Goal: Transaction & Acquisition: Obtain resource

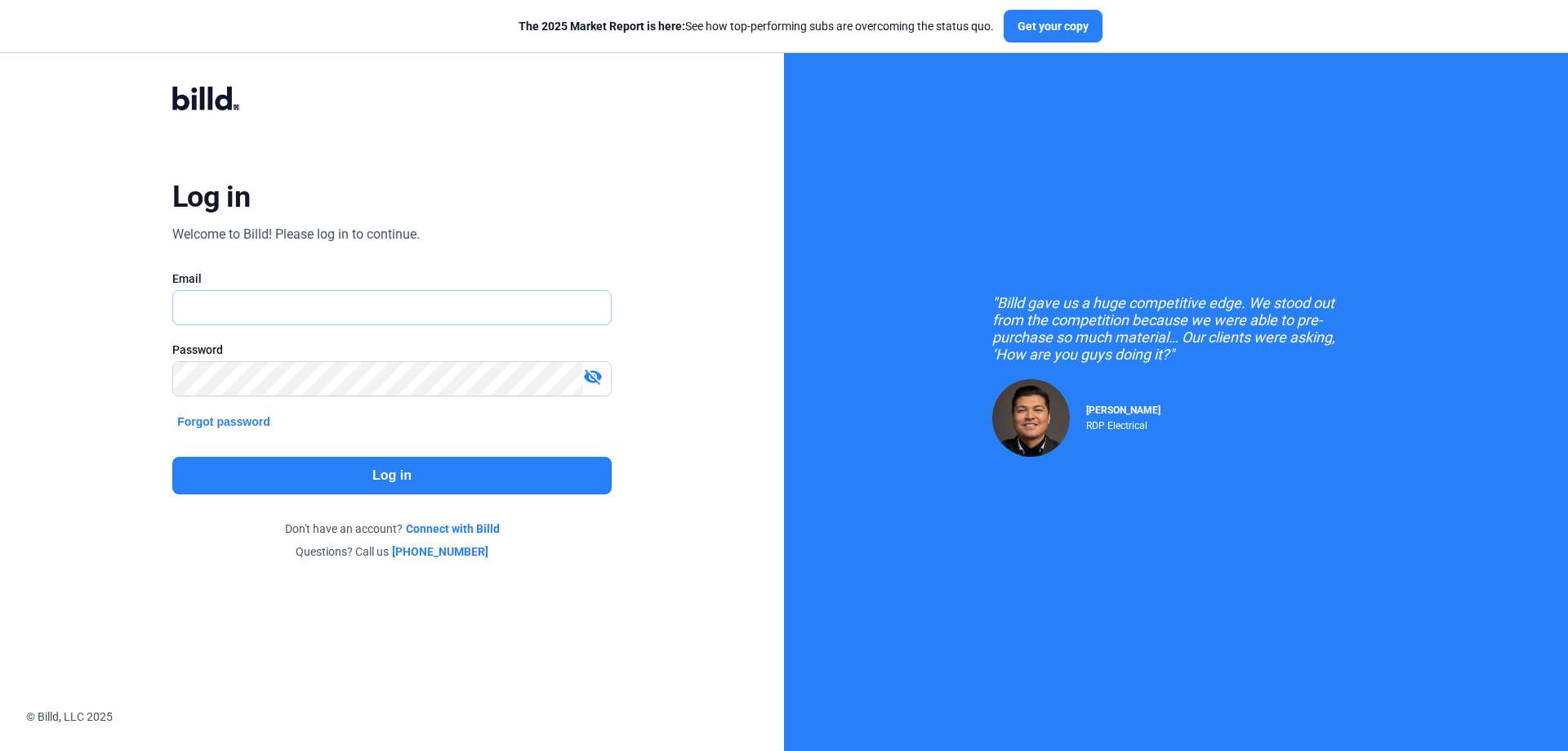
type input "[PERSON_NAME][EMAIL_ADDRESS][DOMAIN_NAME]"
click at [478, 465] on button "Log in" at bounding box center [392, 476] width 440 height 38
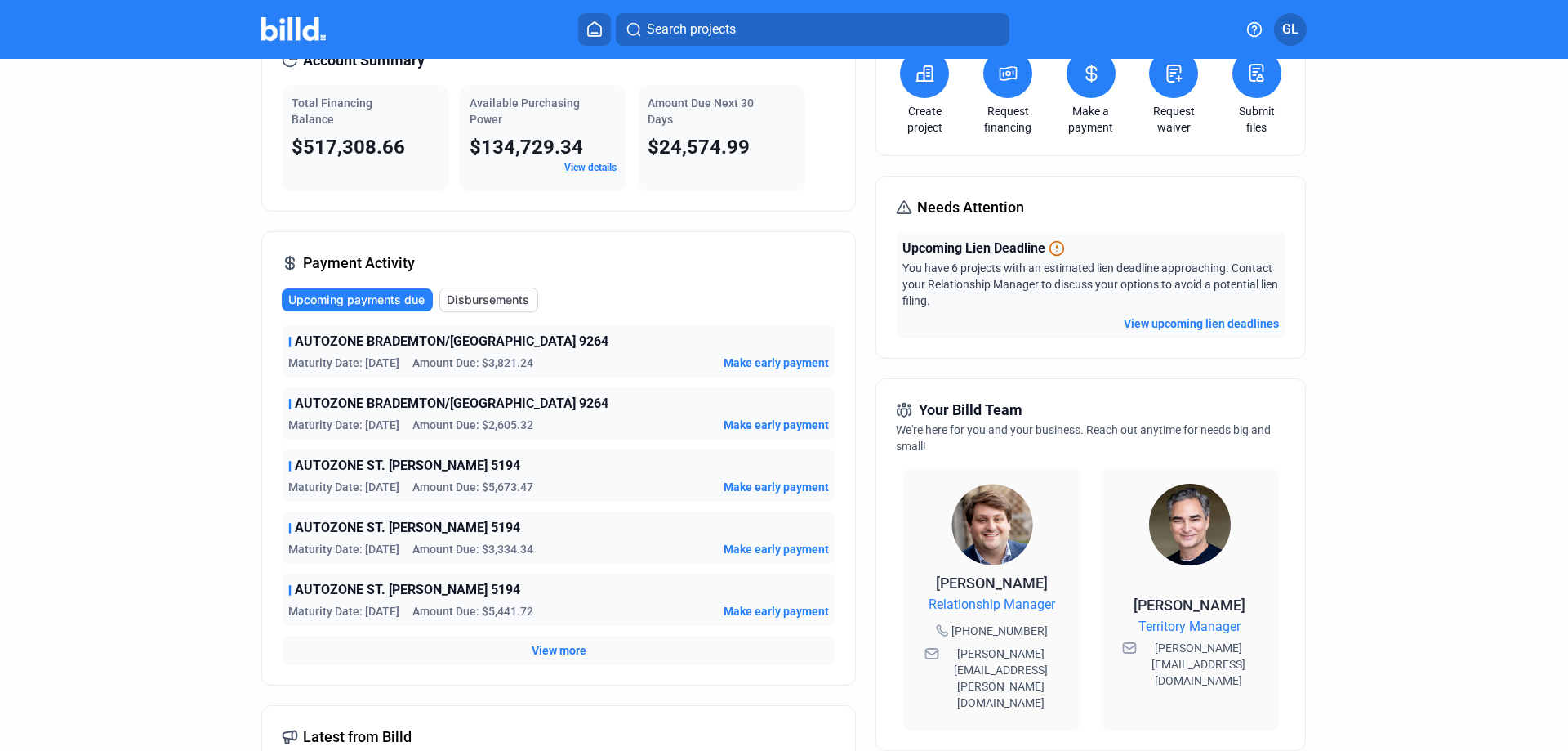
scroll to position [109, 0]
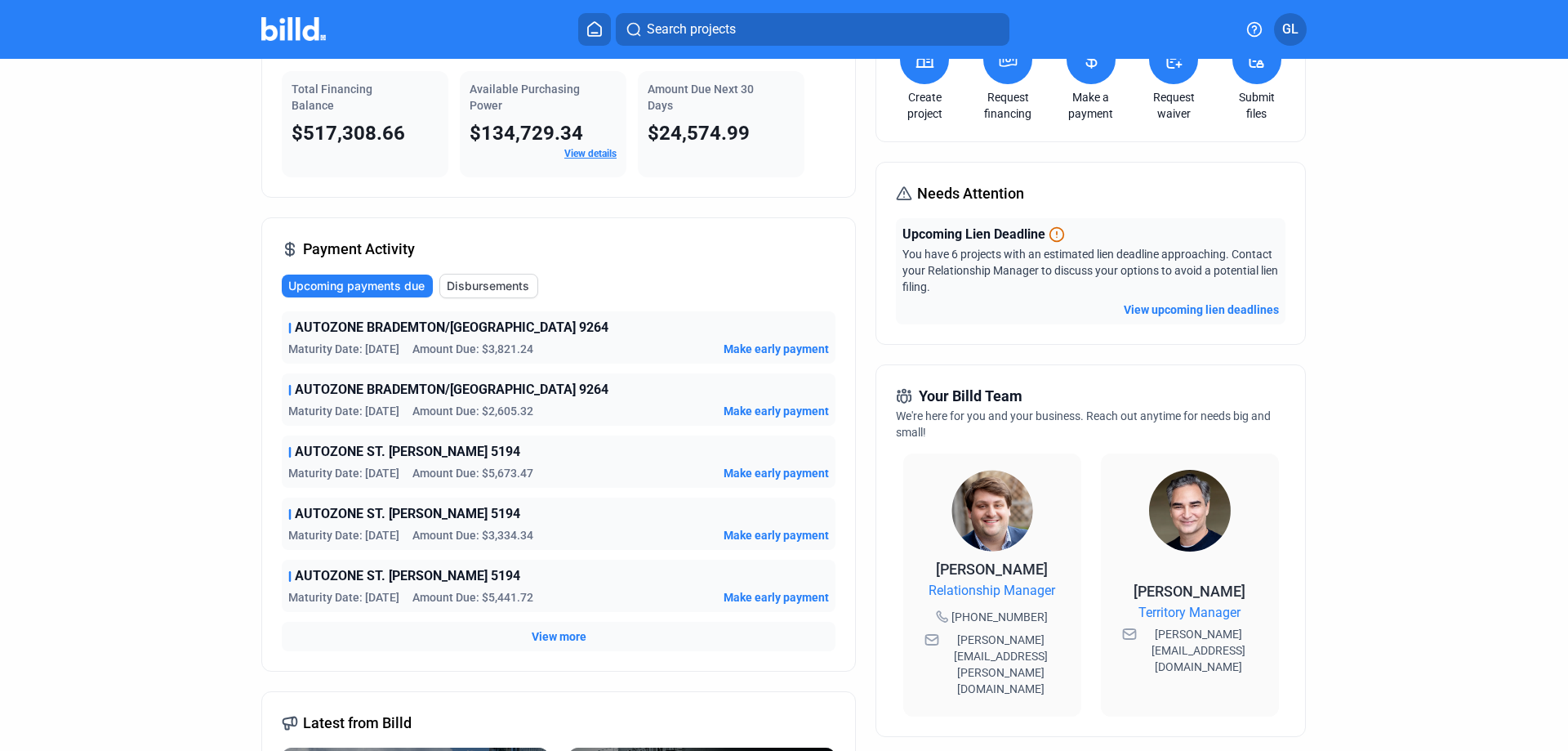
click at [563, 635] on span "View more" at bounding box center [559, 636] width 54 height 17
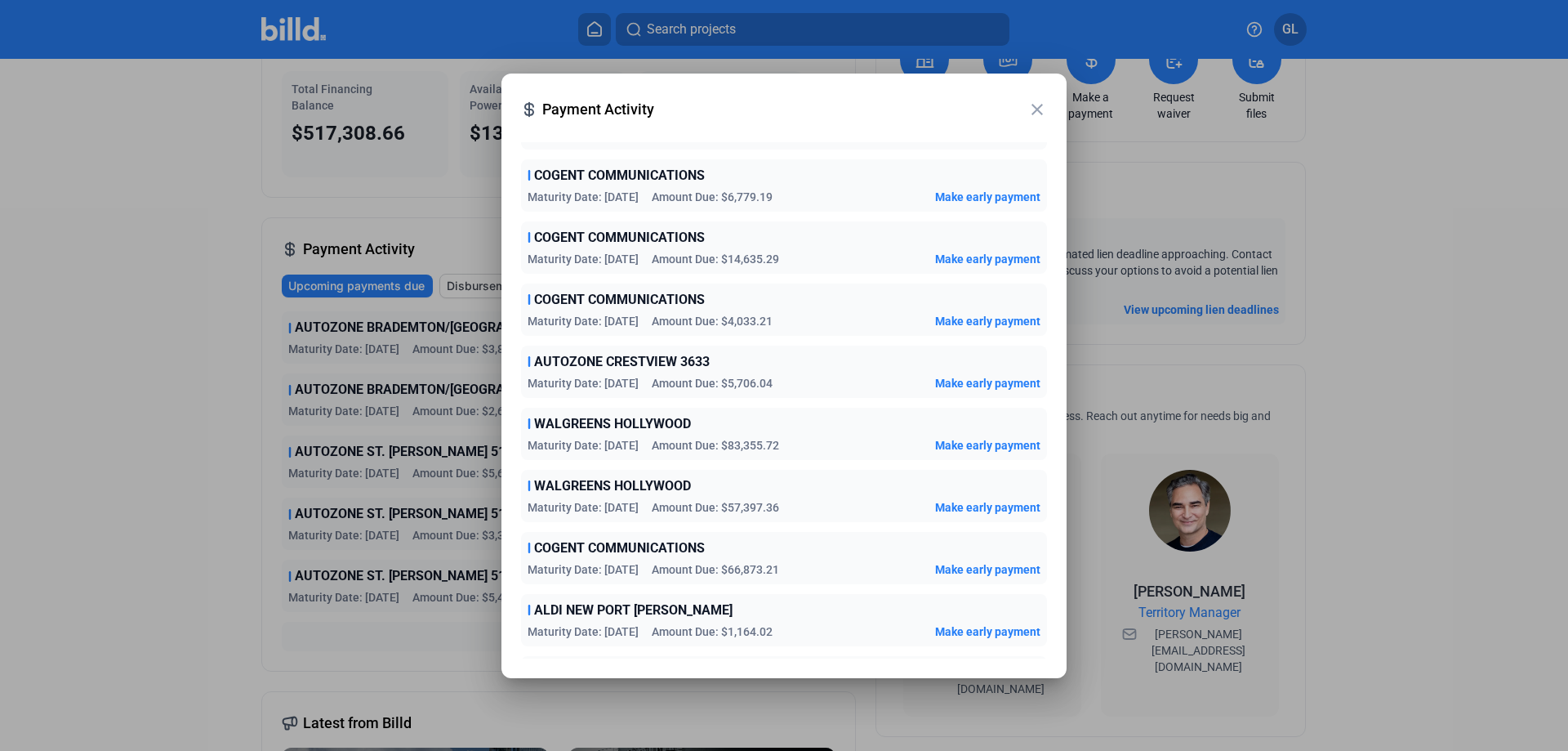
scroll to position [1634, 0]
click at [1038, 107] on mat-icon "close" at bounding box center [1038, 110] width 20 height 20
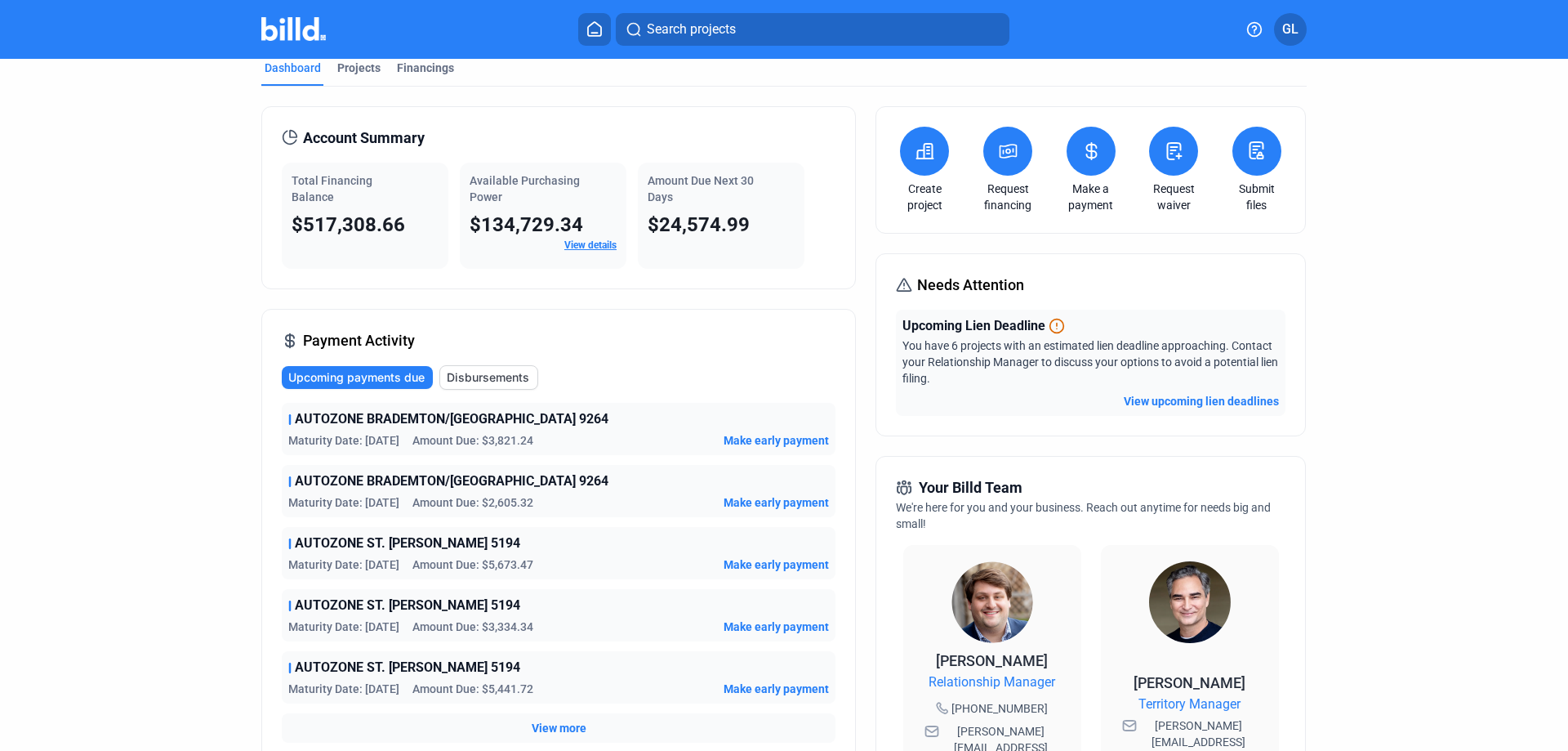
scroll to position [0, 0]
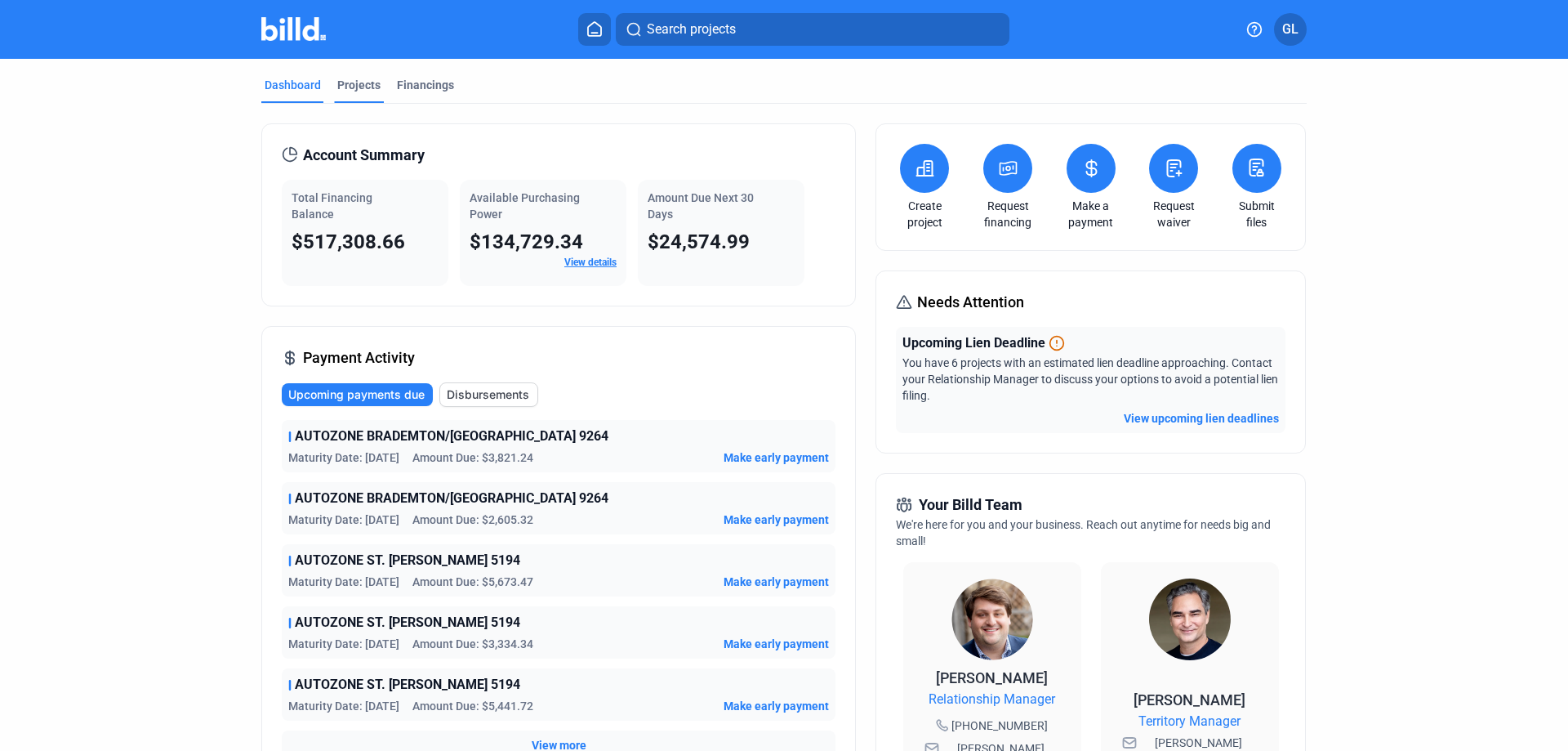
click at [352, 88] on div "Projects" at bounding box center [359, 85] width 43 height 17
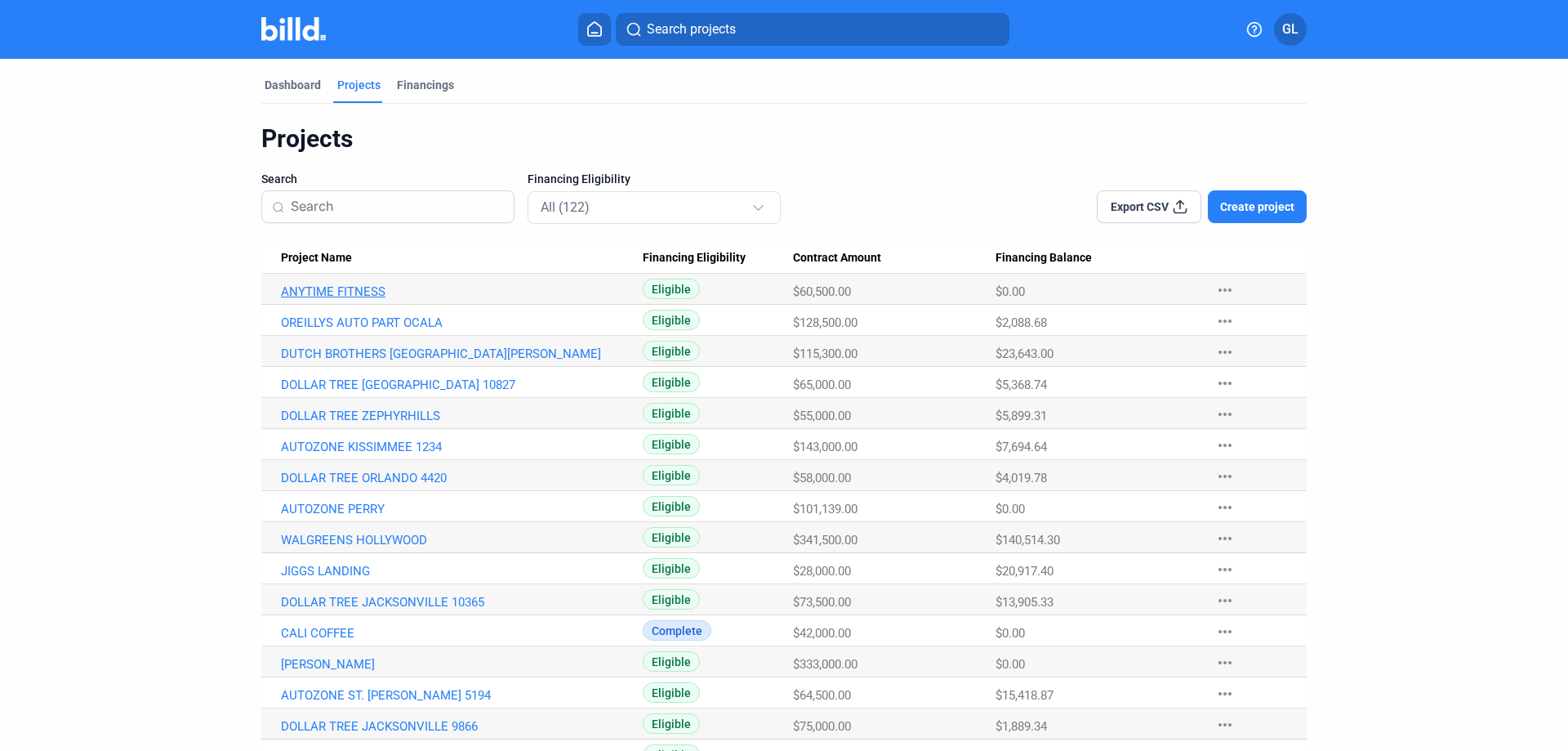
click at [346, 289] on link "ANYTIME FITNESS" at bounding box center [462, 292] width 362 height 15
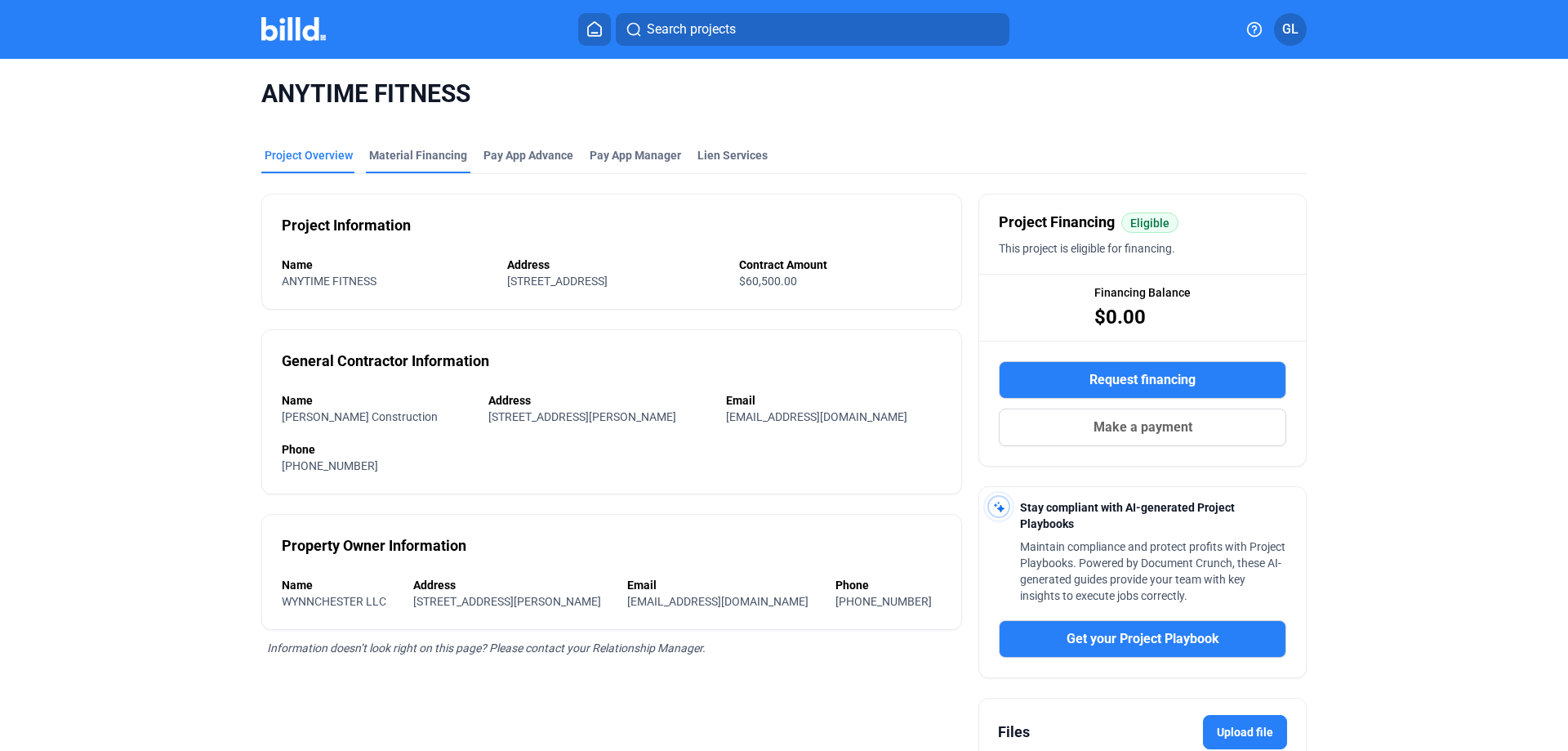
click at [417, 158] on div "Material Financing" at bounding box center [418, 155] width 98 height 17
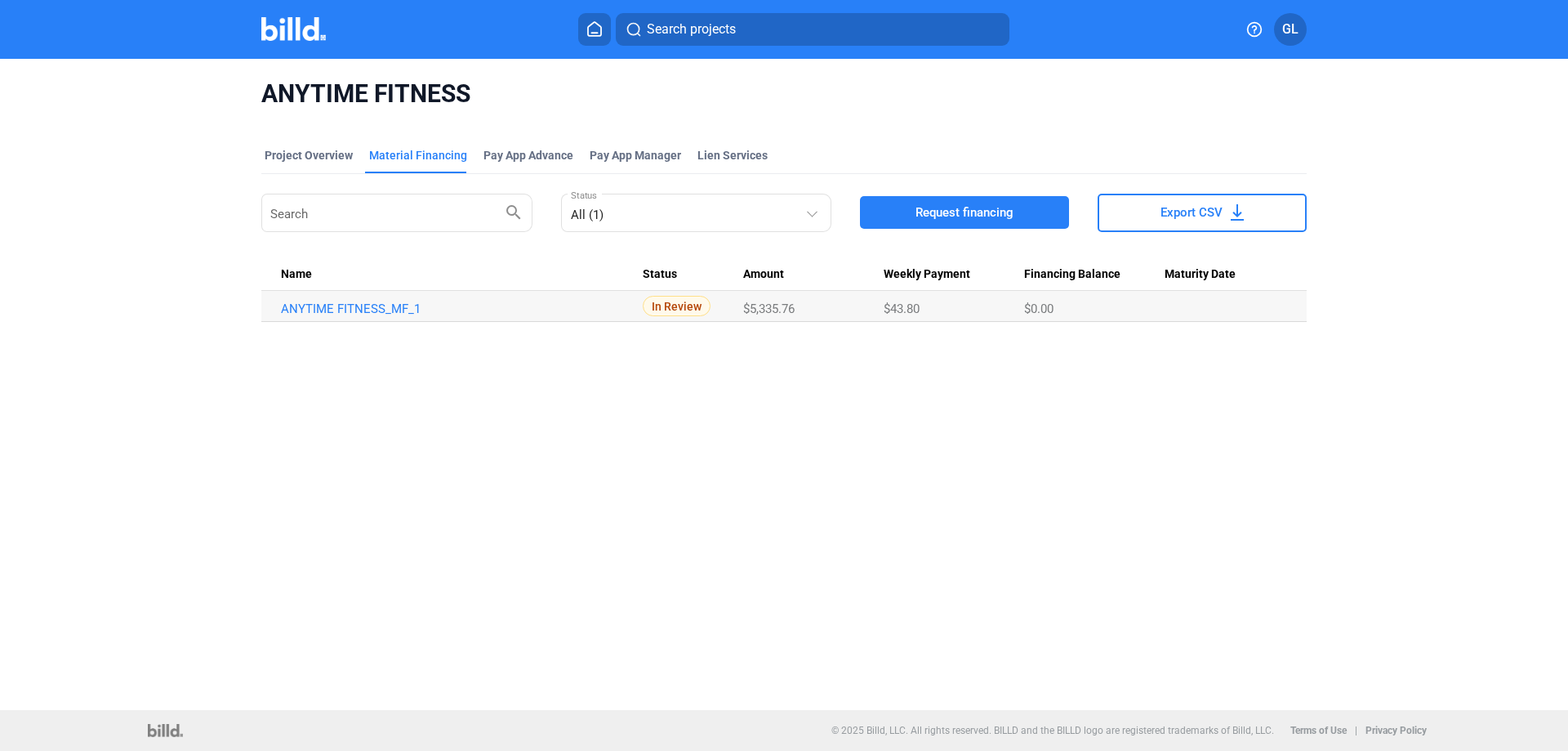
click at [954, 213] on span "Request financing" at bounding box center [964, 213] width 98 height 17
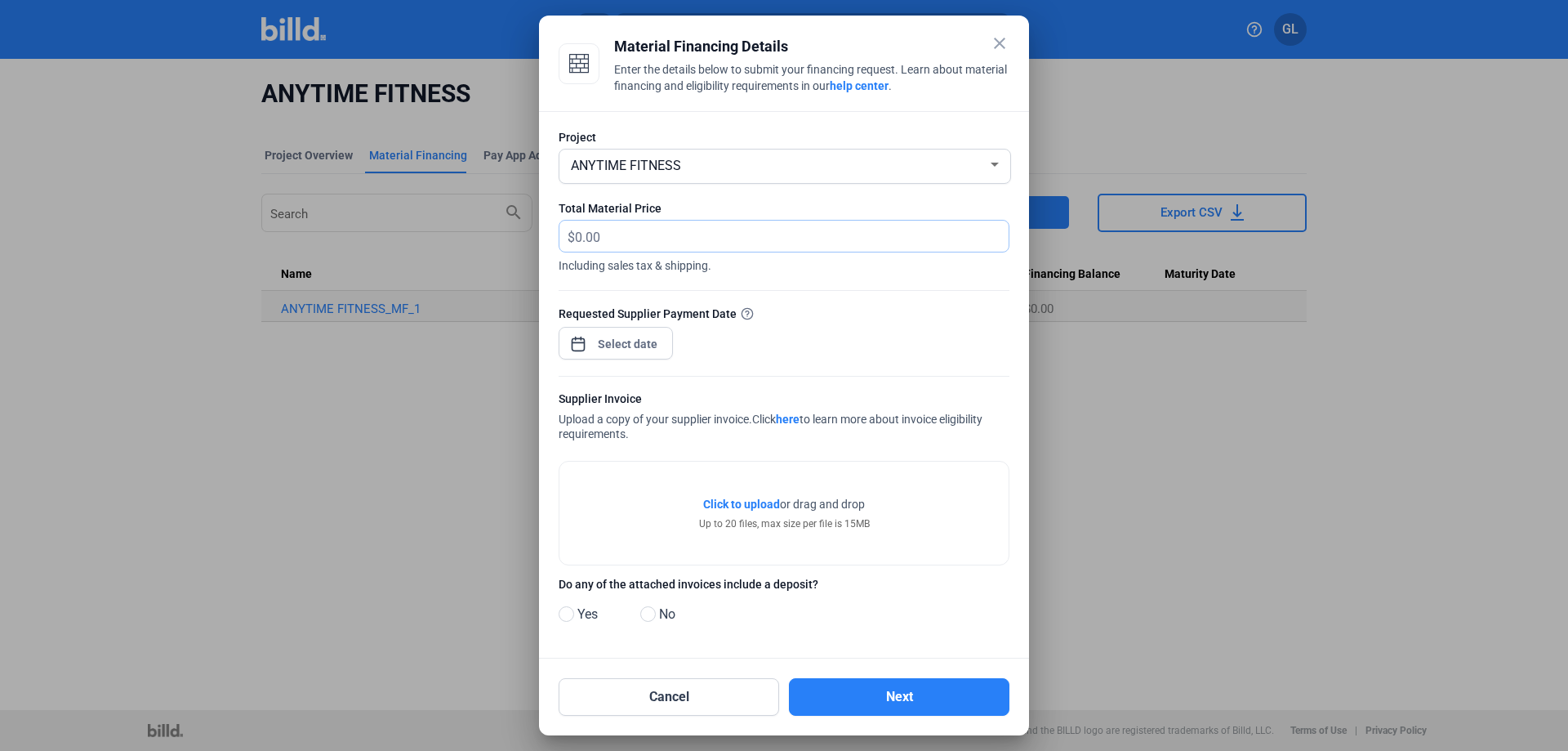
click at [632, 237] on input "text" at bounding box center [792, 236] width 434 height 32
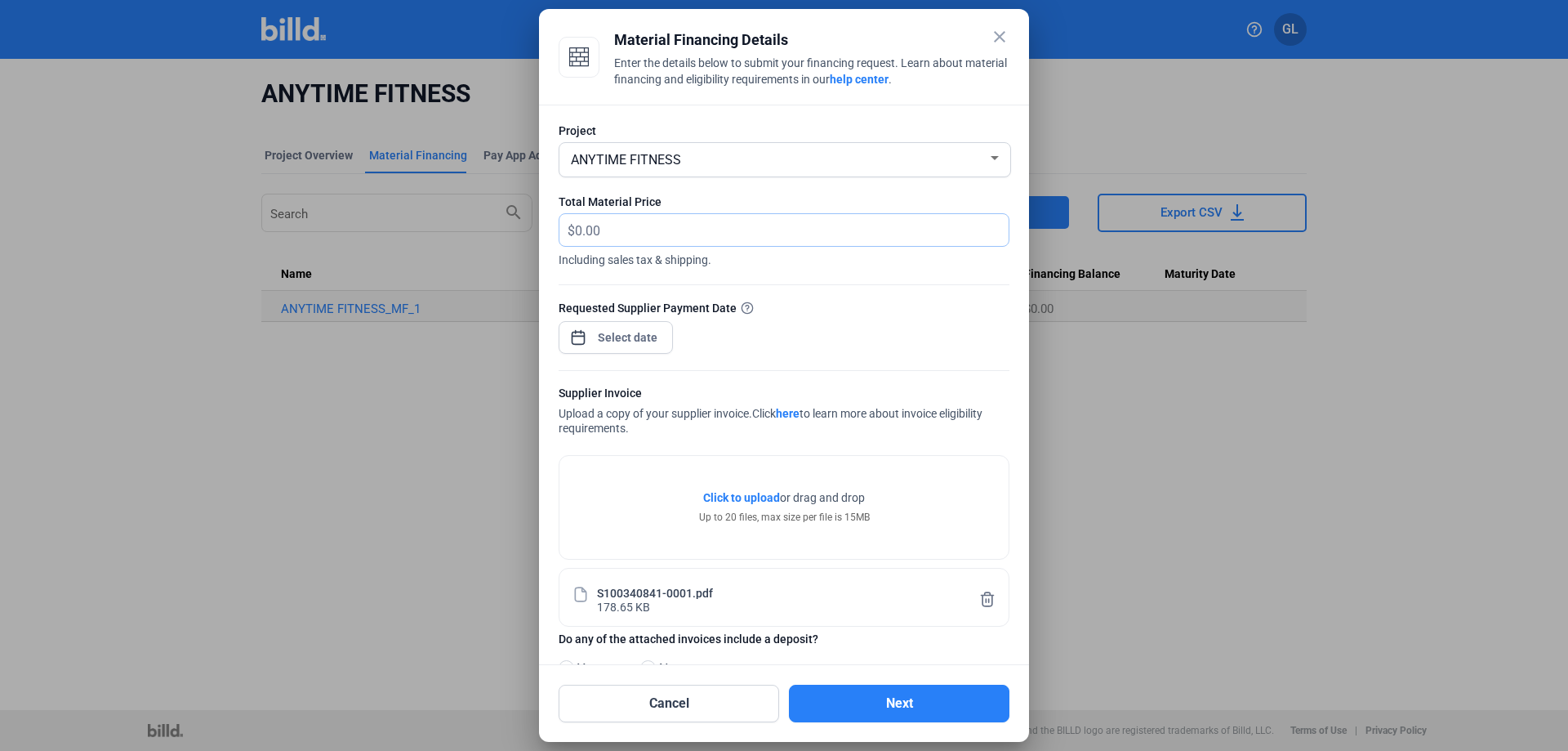
scroll to position [50, 0]
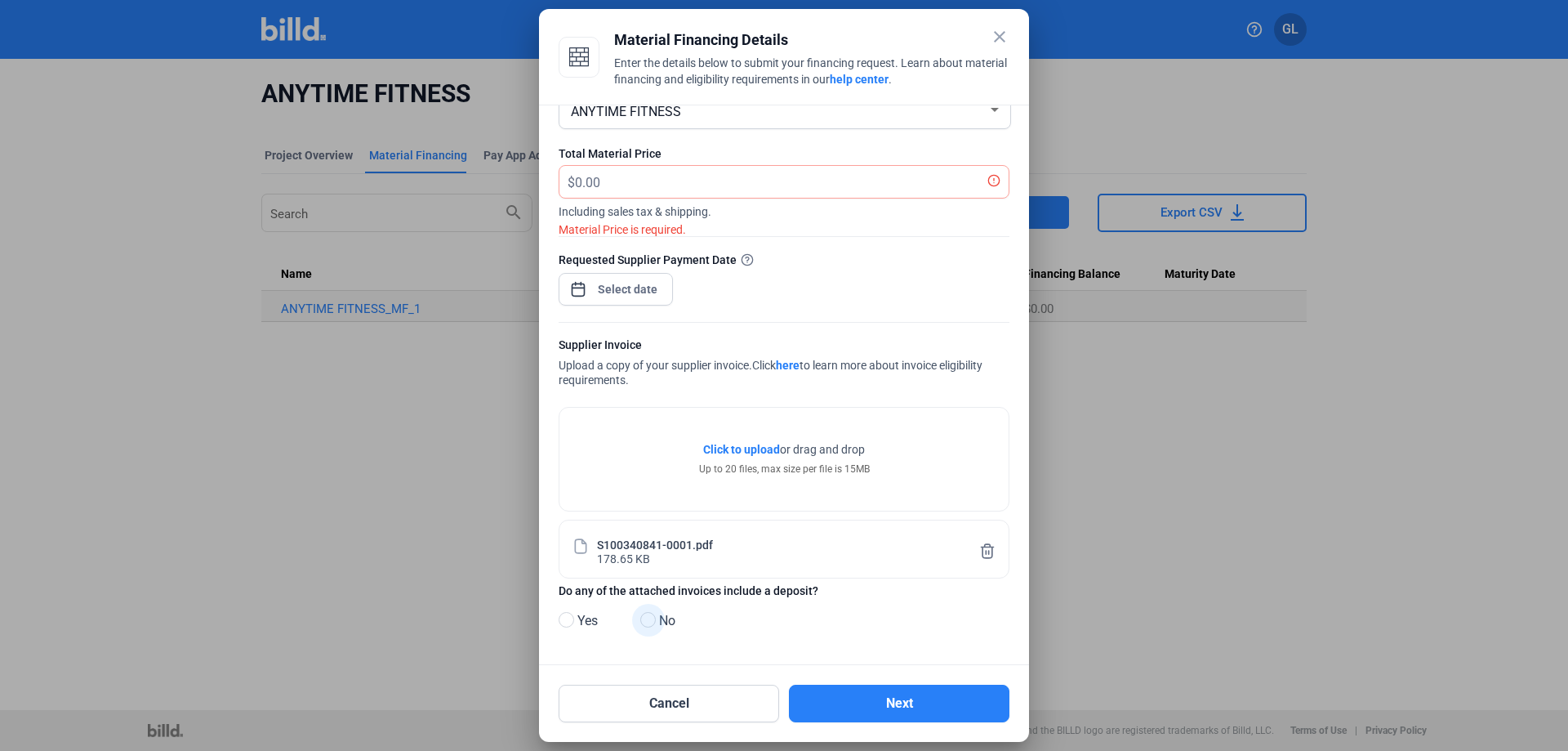
click at [654, 626] on span "No" at bounding box center [664, 621] width 23 height 20
click at [652, 626] on input "No" at bounding box center [646, 621] width 12 height 12
radio input "true"
click at [639, 286] on div "close Material Financing Details Enter the details below to submit your financi…" at bounding box center [784, 376] width 1568 height 751
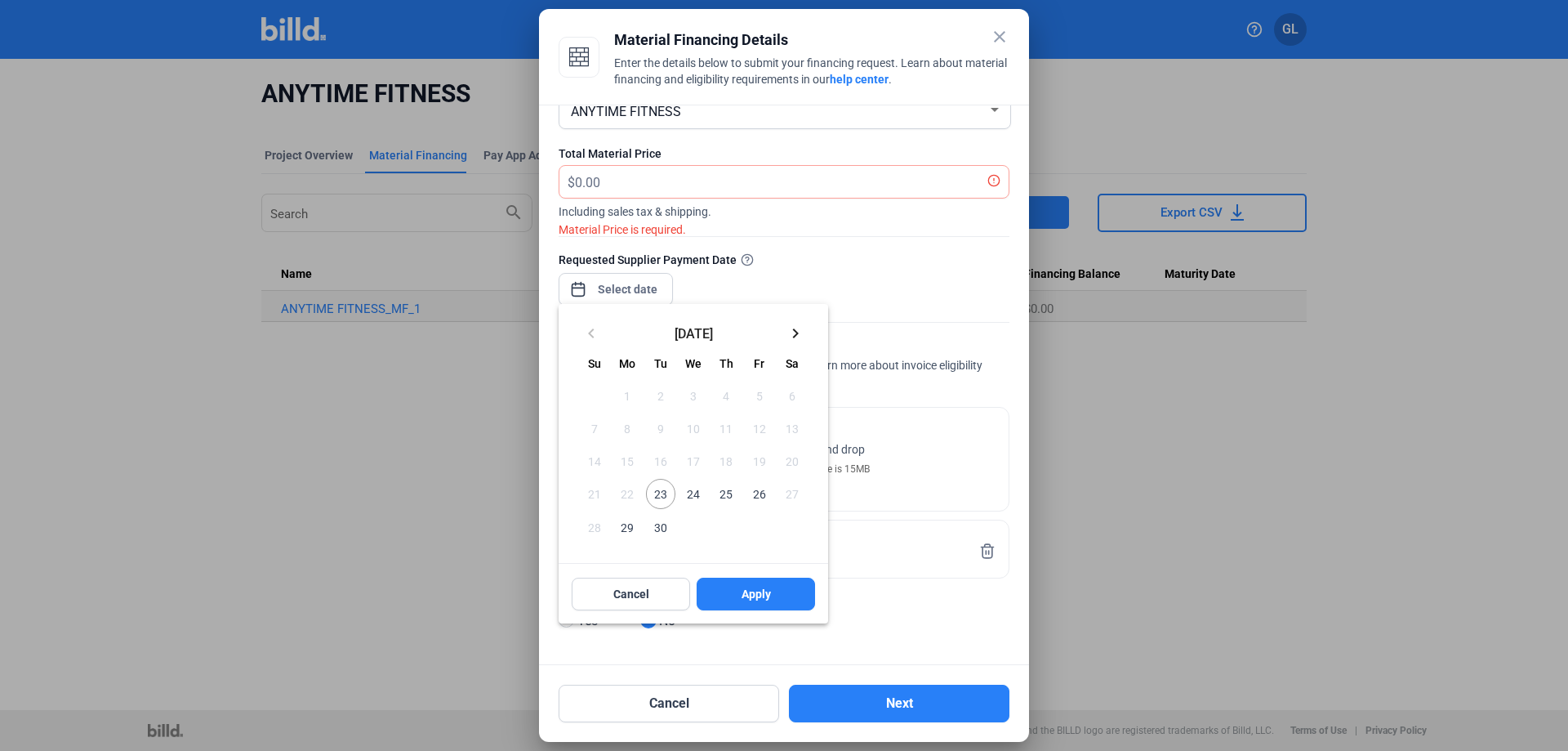
click at [666, 498] on span "23" at bounding box center [661, 494] width 30 height 30
click at [623, 181] on div at bounding box center [784, 376] width 1568 height 751
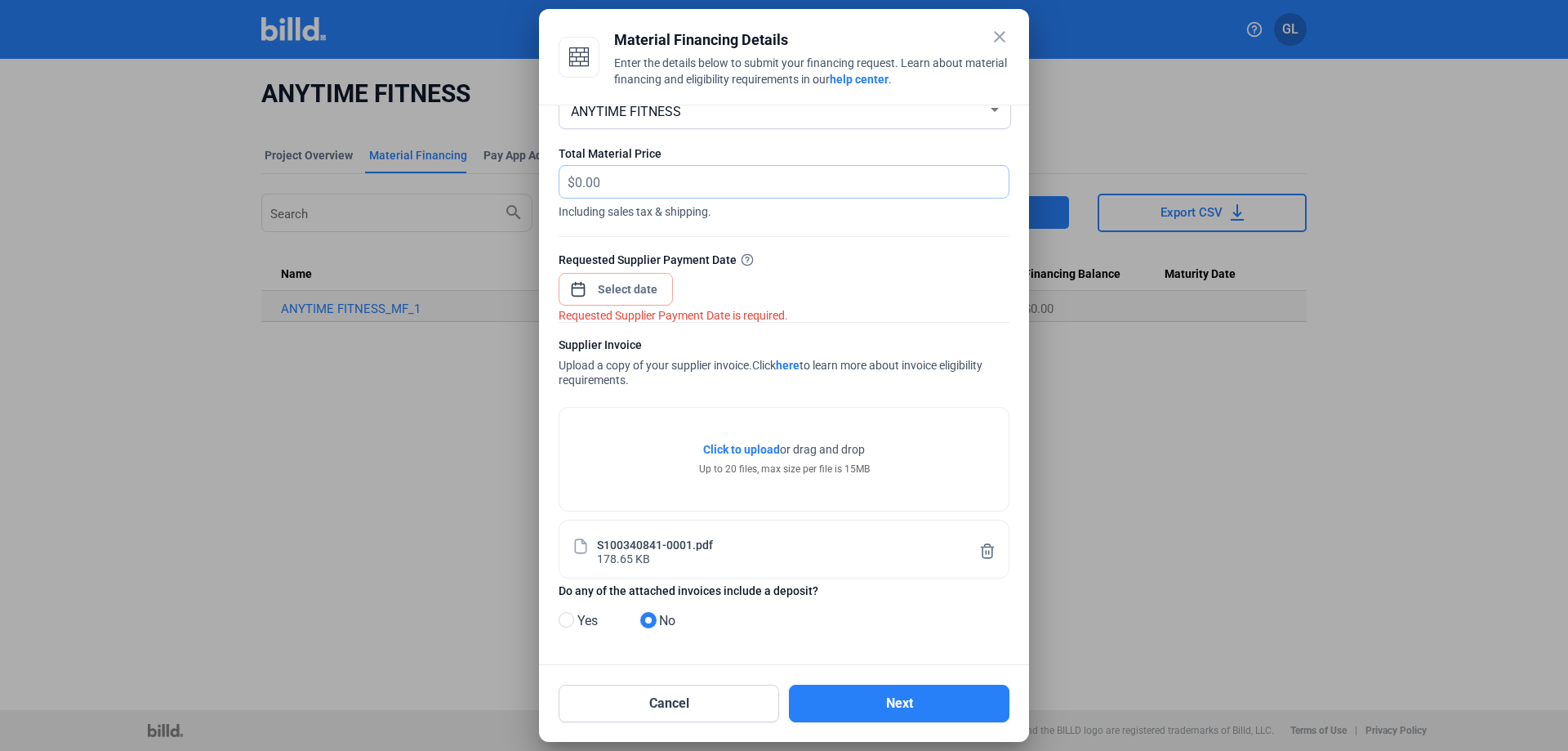
click at [623, 181] on input "text" at bounding box center [792, 182] width 434 height 32
click at [643, 175] on input "text" at bounding box center [782, 182] width 415 height 32
click at [631, 176] on input "text" at bounding box center [792, 182] width 434 height 32
type input "5,335.76"
click at [647, 286] on div "close Material Financing Details Enter the details below to submit your financi…" at bounding box center [784, 376] width 1568 height 751
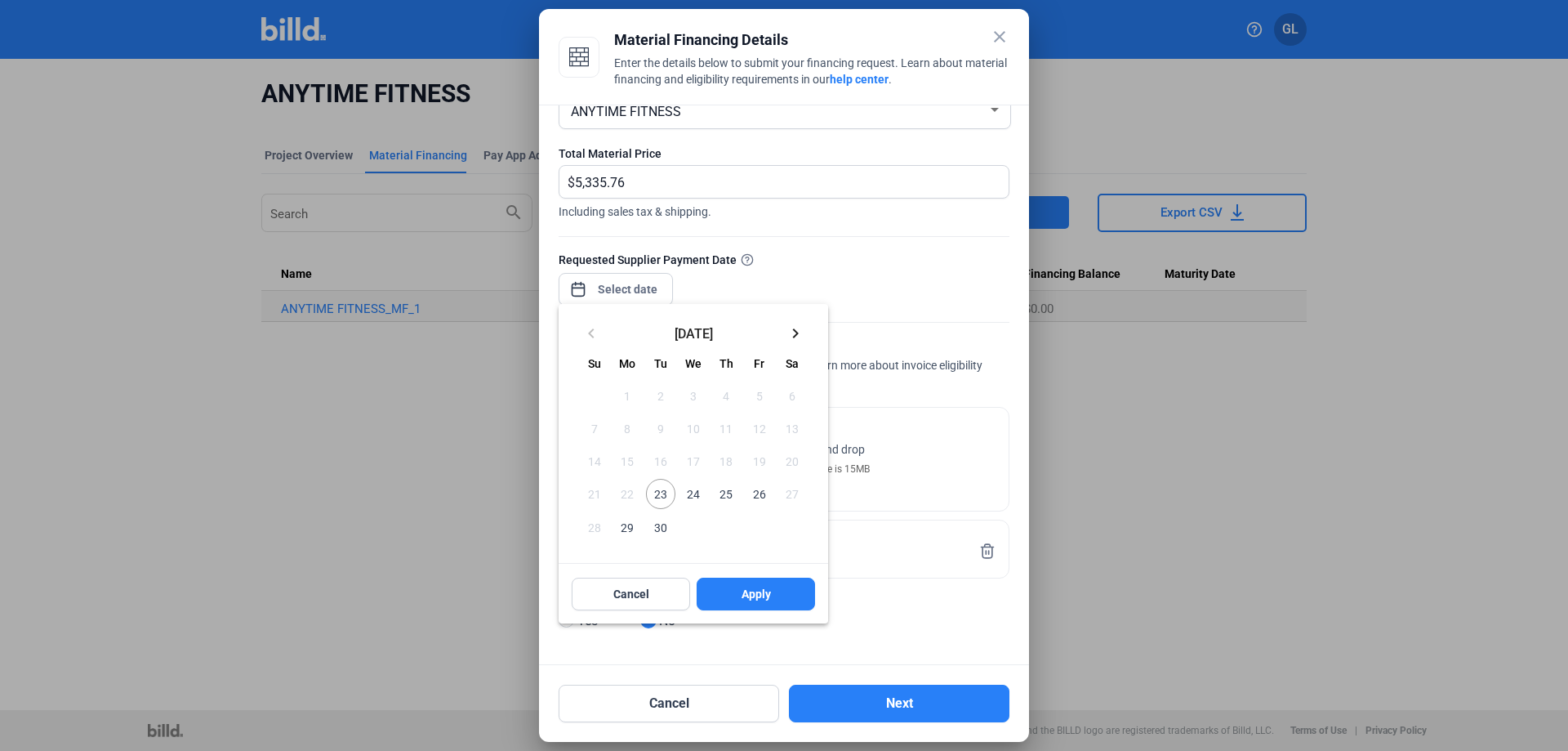
click at [661, 489] on span "23" at bounding box center [661, 494] width 30 height 30
click at [769, 593] on span "Apply" at bounding box center [756, 594] width 30 height 17
type input "[DATE]"
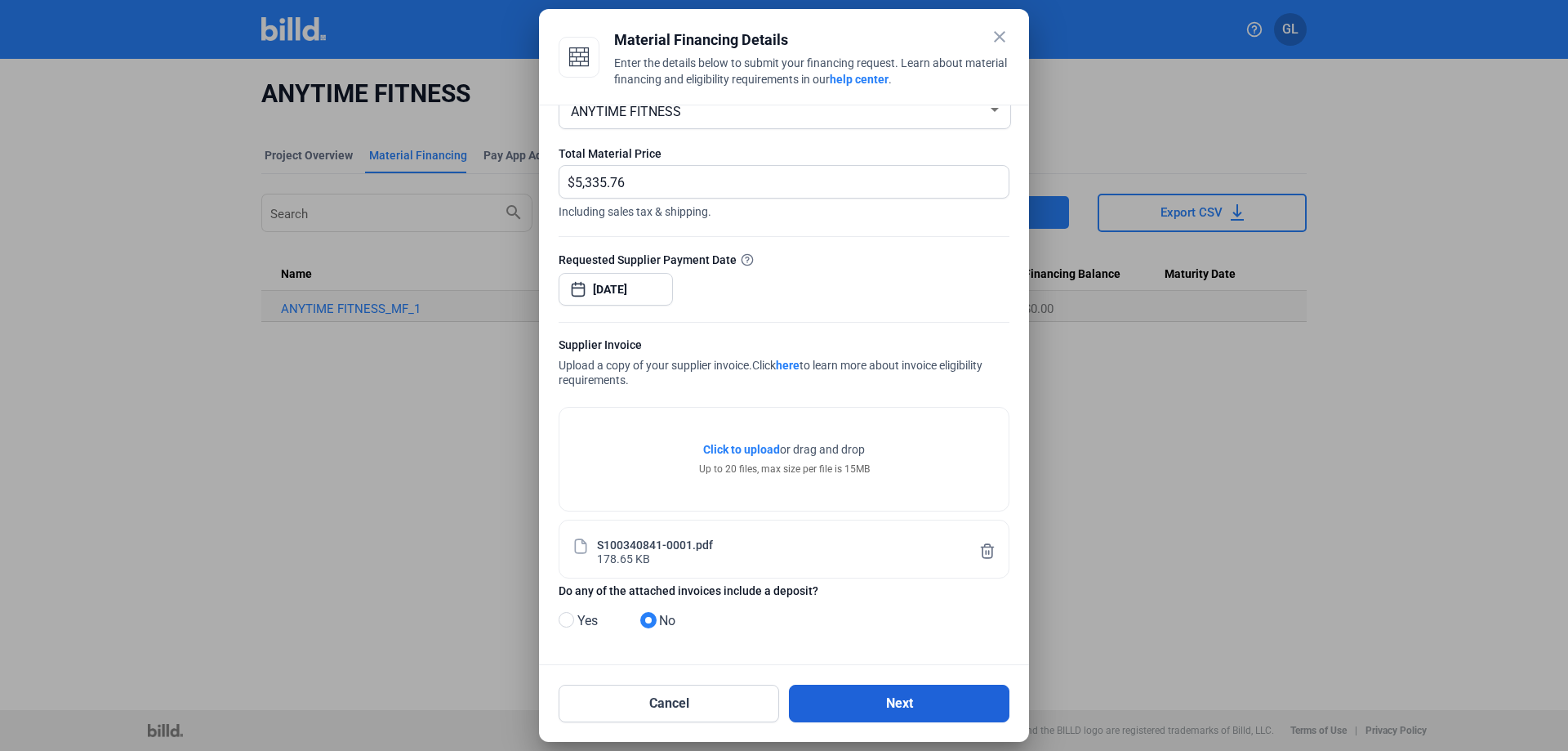
click at [927, 705] on button "Next" at bounding box center [899, 704] width 220 height 38
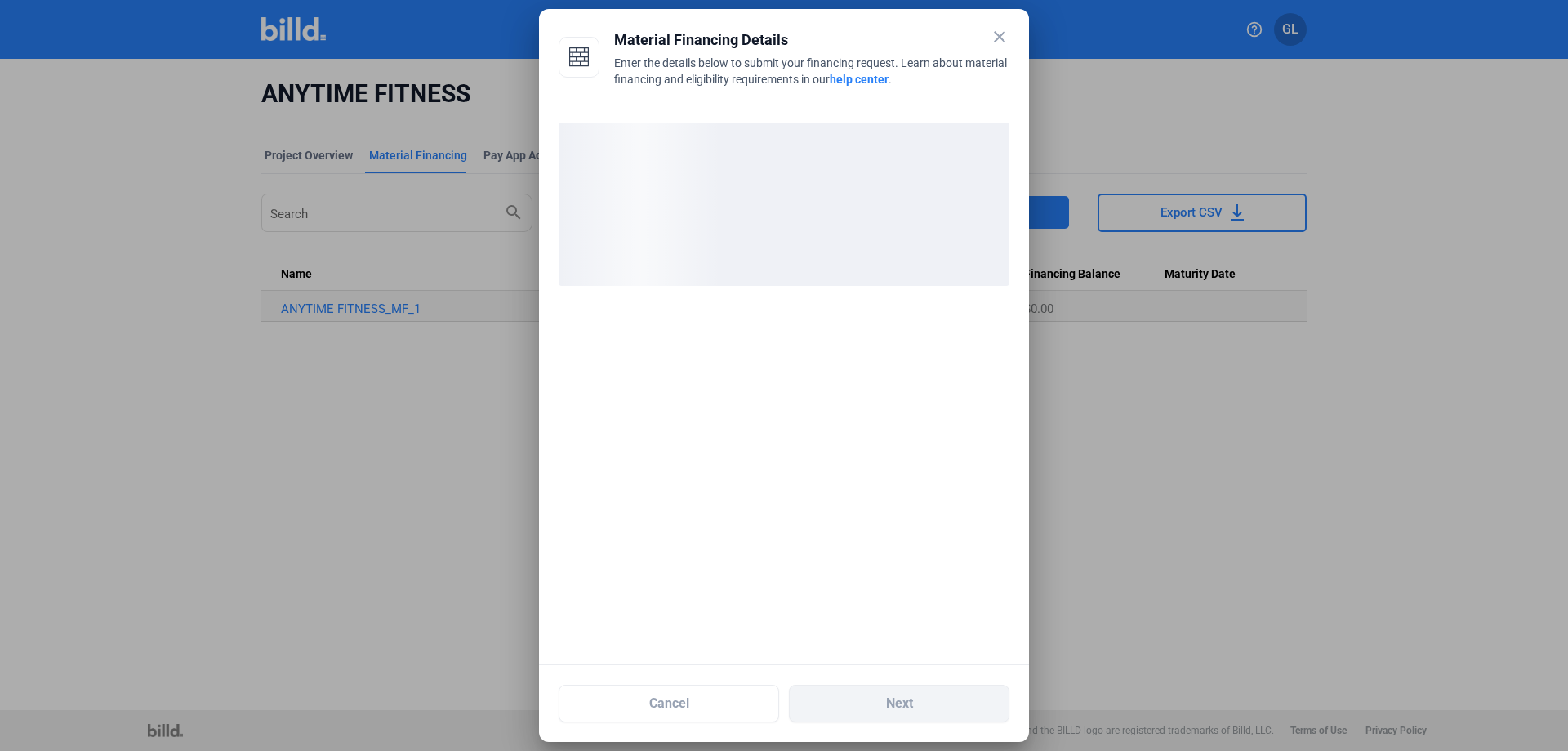
scroll to position [0, 0]
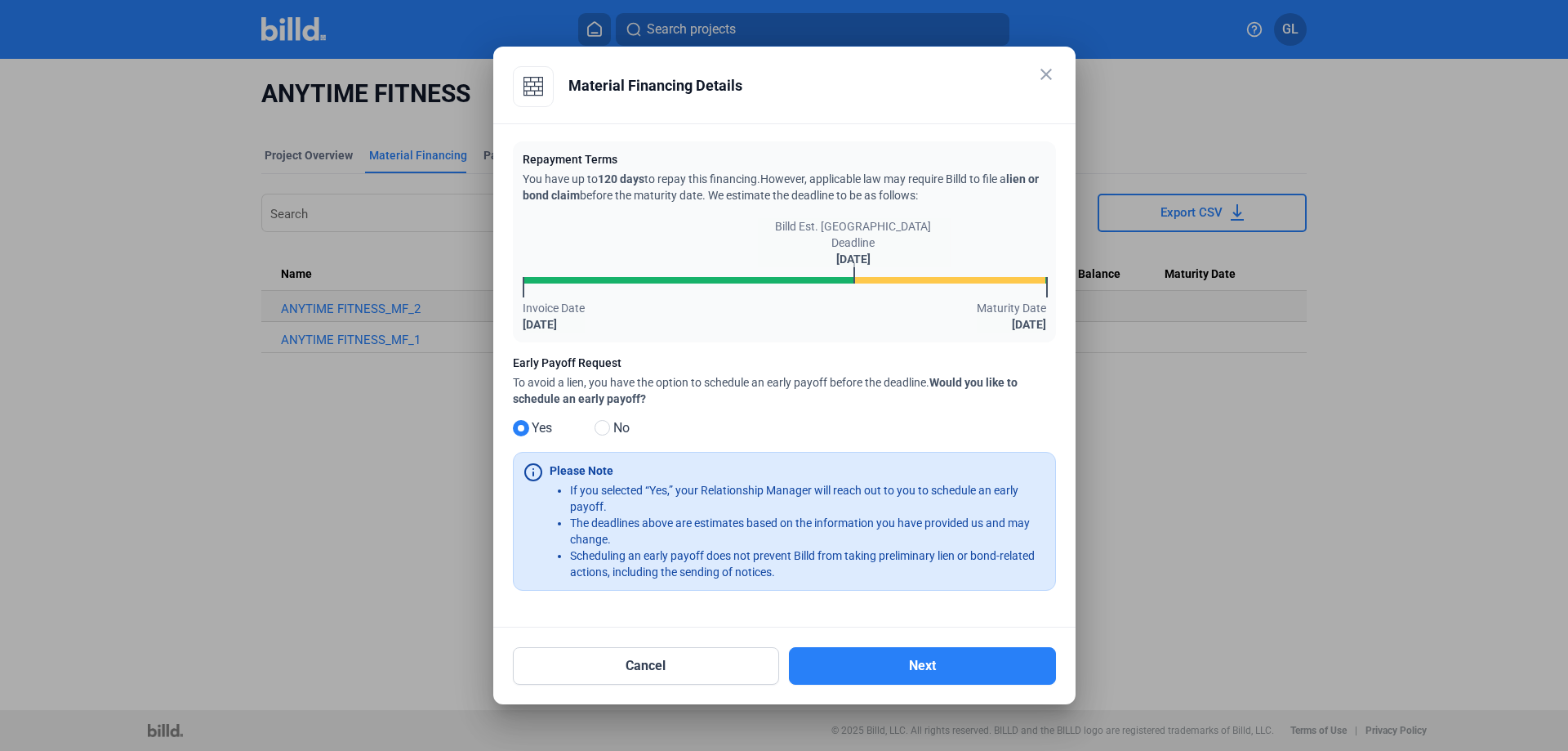
drag, startPoint x: 599, startPoint y: 427, endPoint x: 644, endPoint y: 462, distance: 57.0
click at [599, 427] on span at bounding box center [602, 427] width 16 height 16
click at [599, 427] on input "No" at bounding box center [600, 428] width 12 height 12
radio input "true"
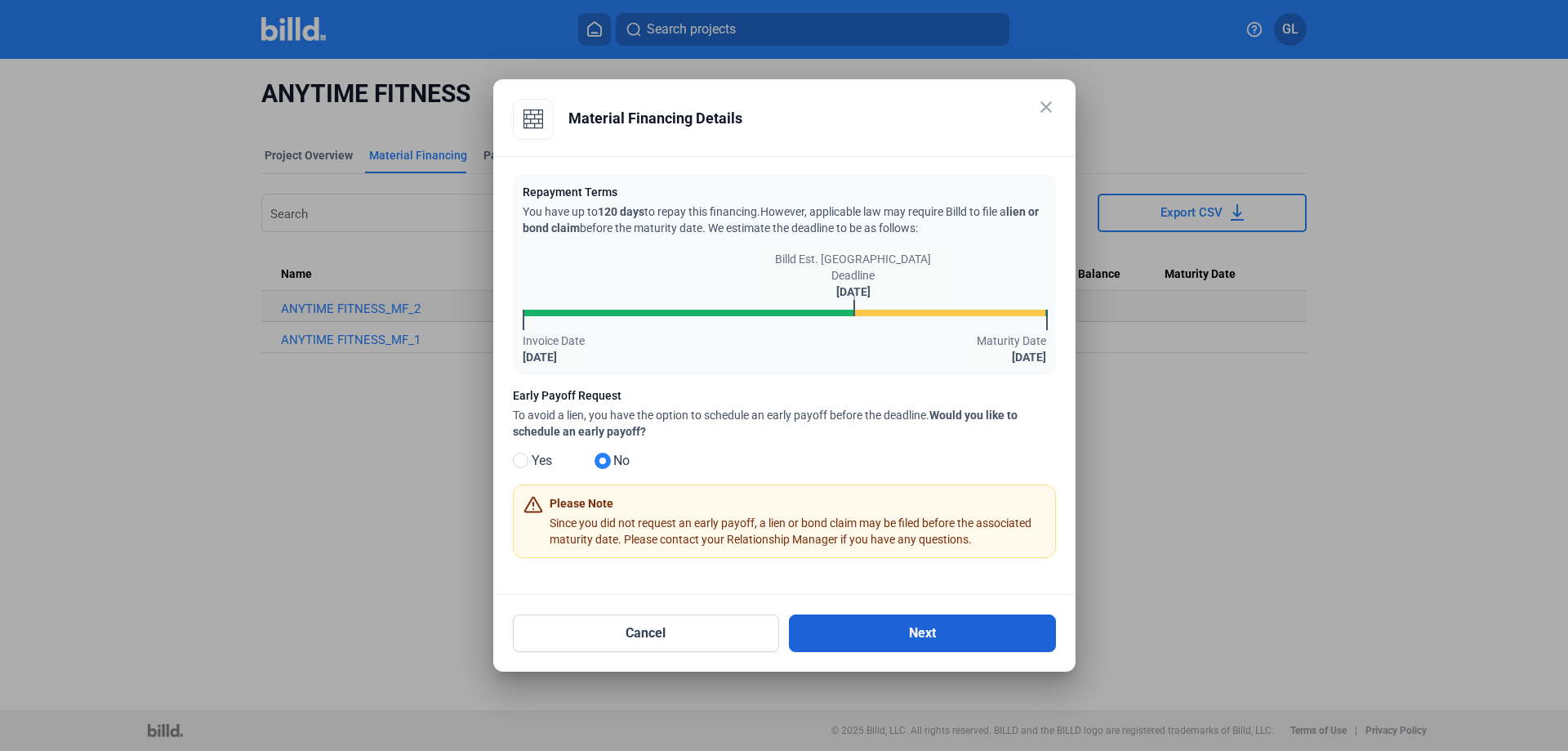
click at [906, 634] on button "Next" at bounding box center [923, 634] width 267 height 38
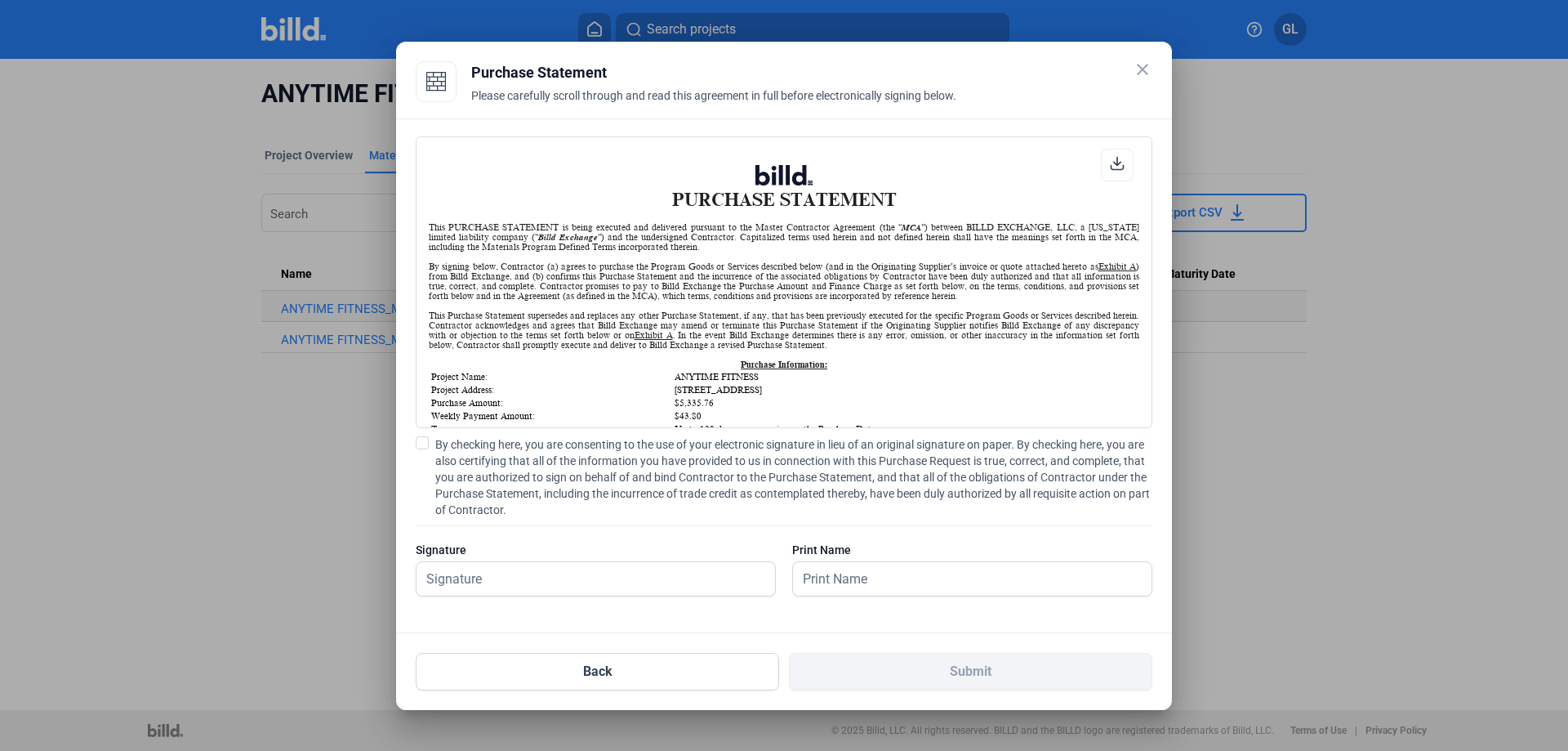
scroll to position [1, 0]
drag, startPoint x: 421, startPoint y: 444, endPoint x: 442, endPoint y: 480, distance: 41.7
click at [421, 449] on span at bounding box center [422, 443] width 13 height 13
click at [0, 0] on input "By checking here, you are consenting to the use of your electronic signature in…" at bounding box center [0, 0] width 0 height 0
click at [485, 586] on input "text" at bounding box center [586, 579] width 341 height 34
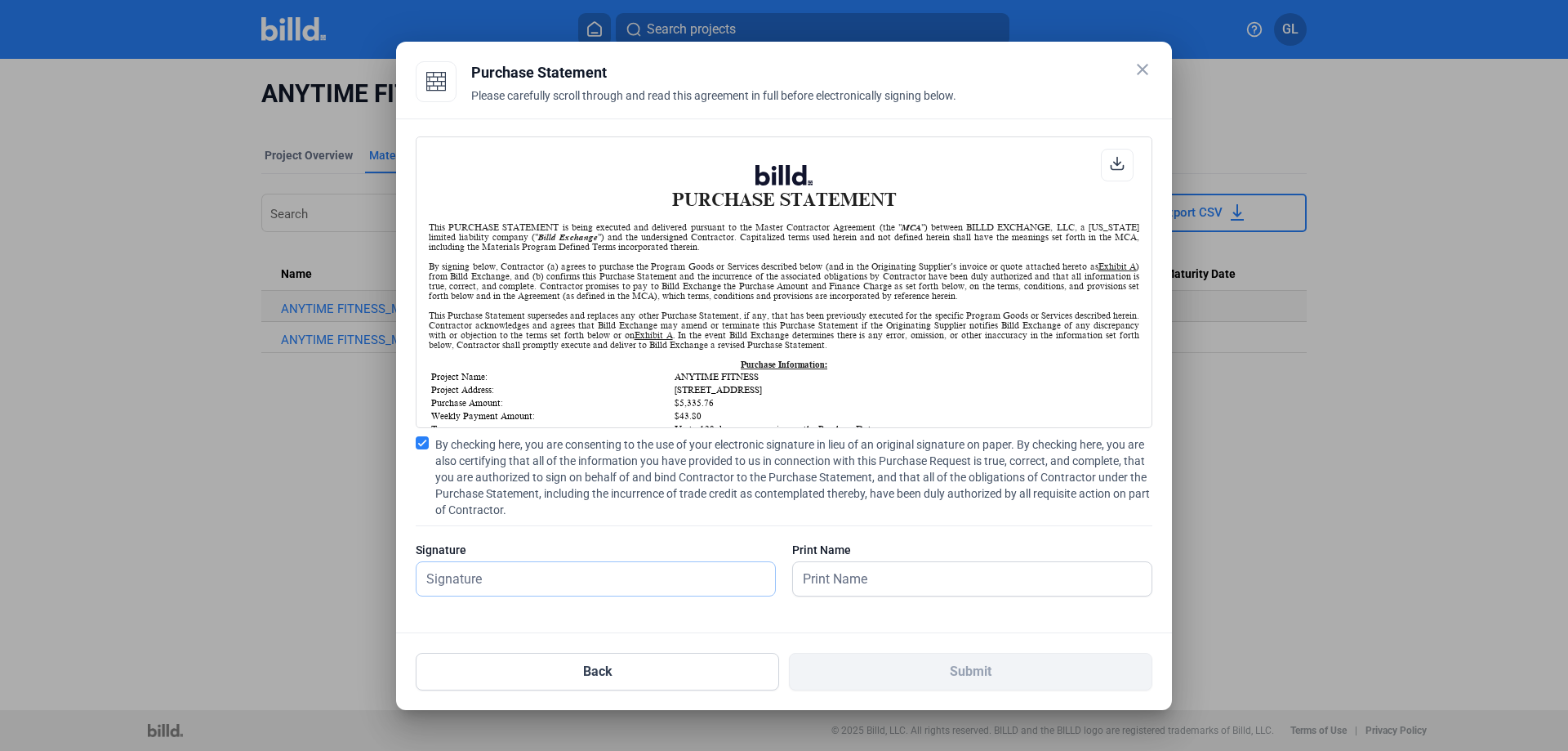
type input "[PERSON_NAME]"
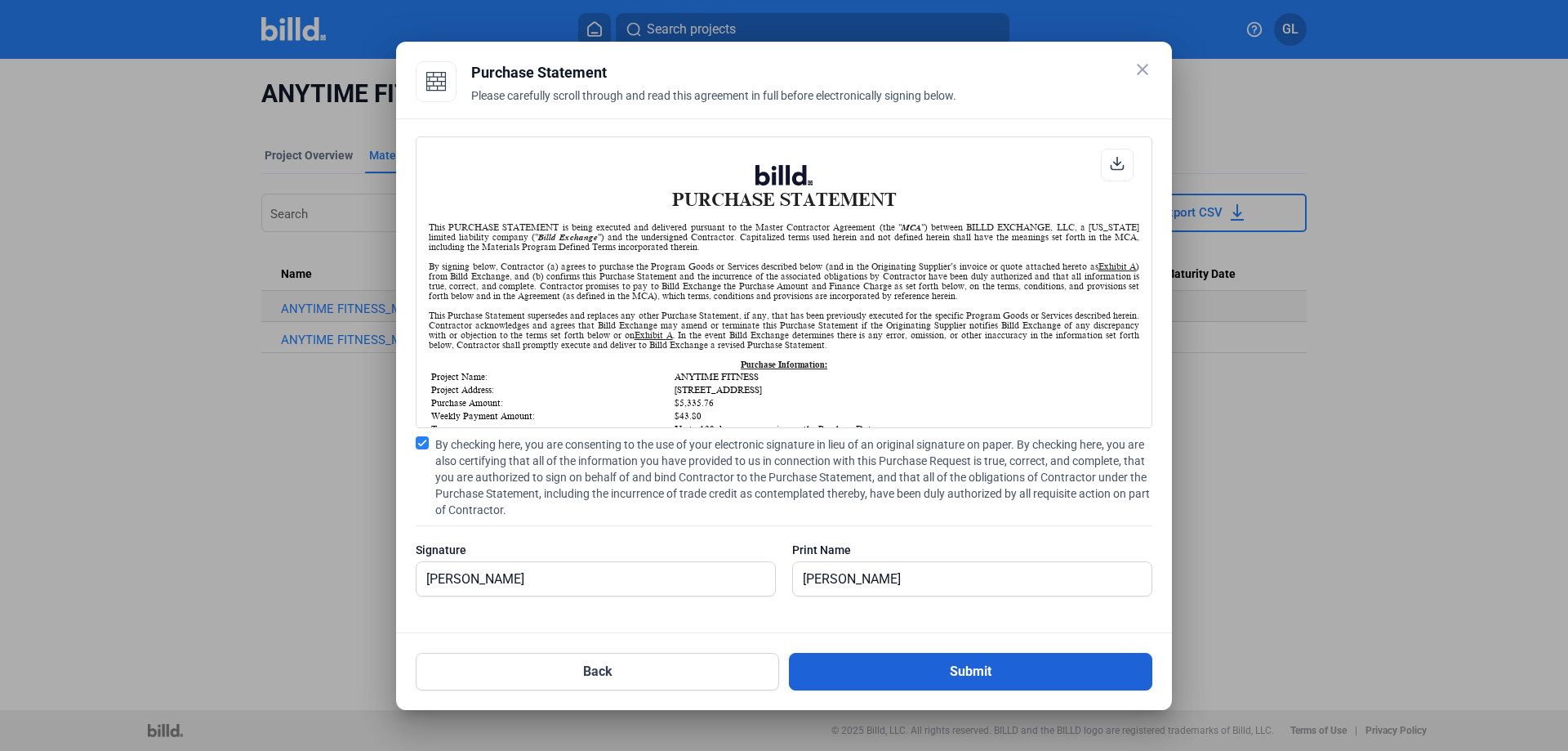
click at [904, 664] on button "Submit" at bounding box center [971, 672] width 364 height 38
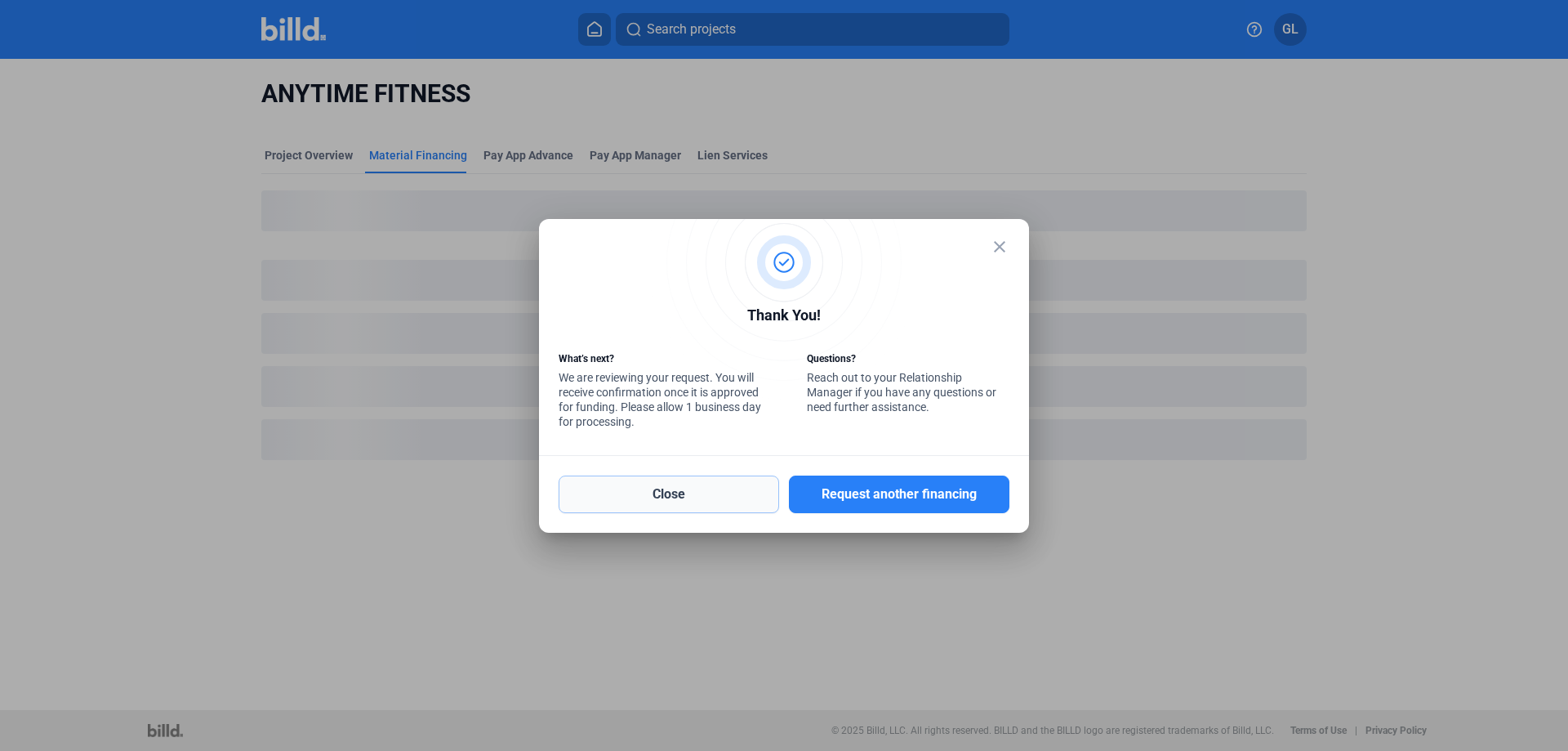
drag, startPoint x: 702, startPoint y: 497, endPoint x: 716, endPoint y: 495, distance: 14.1
click at [702, 498] on button "Close" at bounding box center [668, 494] width 220 height 38
